Goal: Register for event/course

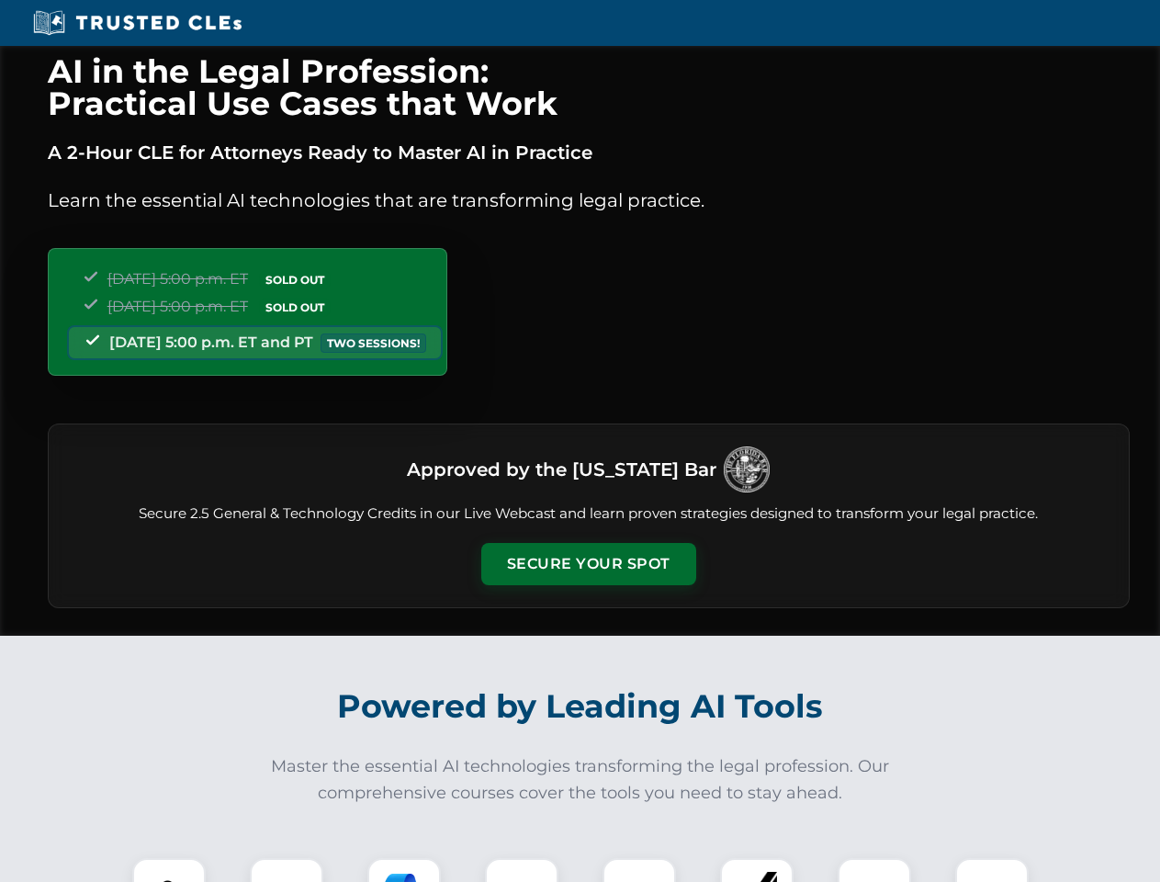
click at [588, 564] on button "Secure Your Spot" at bounding box center [588, 564] width 215 height 42
click at [169, 870] on img at bounding box center [168, 894] width 53 height 53
click at [287, 870] on div at bounding box center [286, 894] width 73 height 73
